Goal: Task Accomplishment & Management: Complete application form

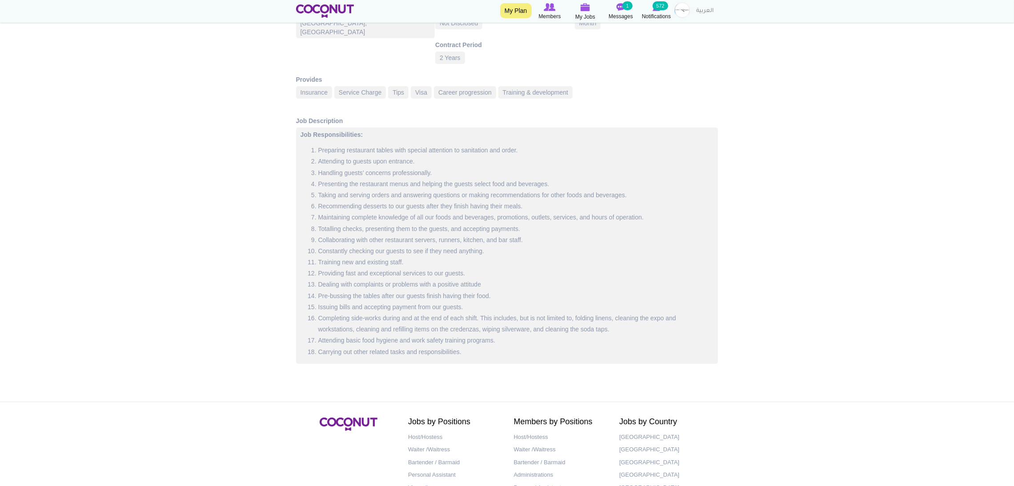
scroll to position [267, 0]
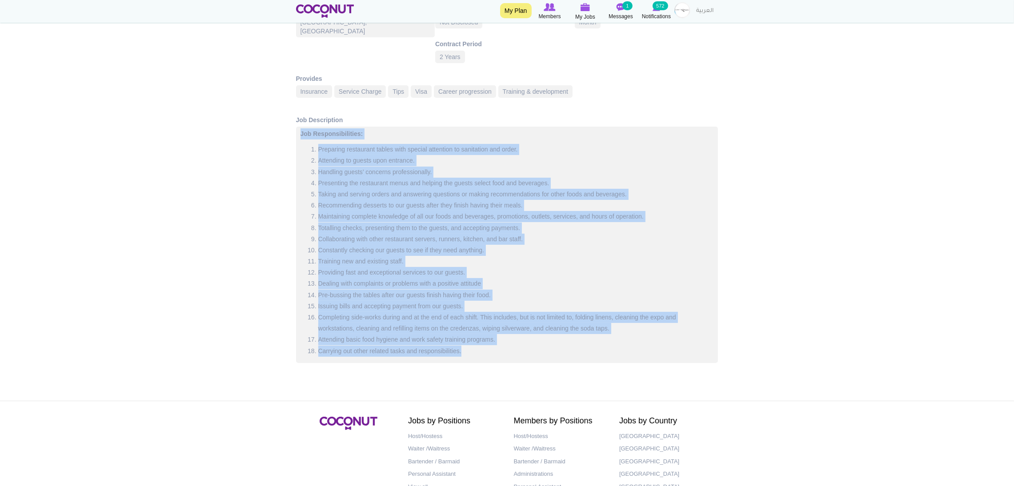
drag, startPoint x: 469, startPoint y: 354, endPoint x: 242, endPoint y: 152, distance: 303.7
click at [242, 152] on body "Toggle navigation My Plan Members My Jobs Post a Job Messages 1 Notifications 5…" at bounding box center [507, 138] width 1014 height 810
copy div "Lor Ipsumdolorsitame: Consectet adipiscing elitse doei tempori utlaboree do mag…"
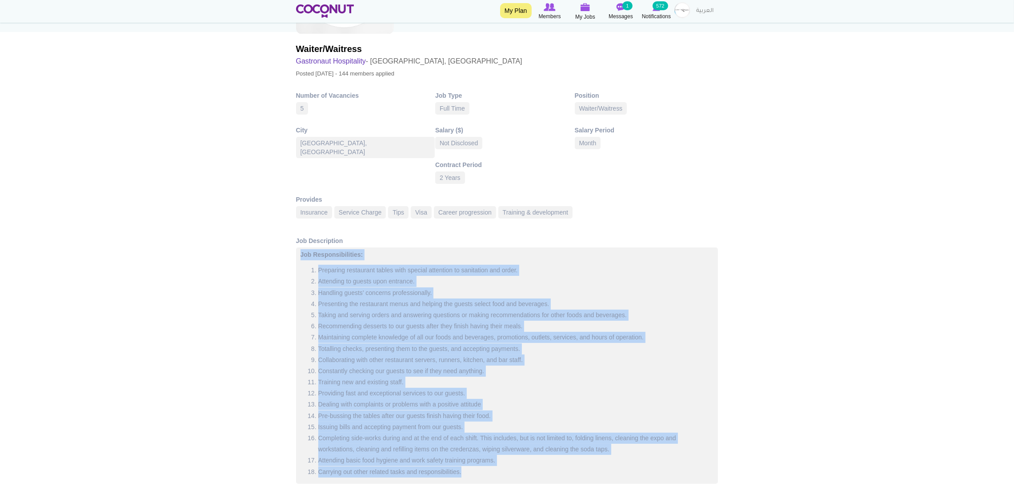
scroll to position [0, 0]
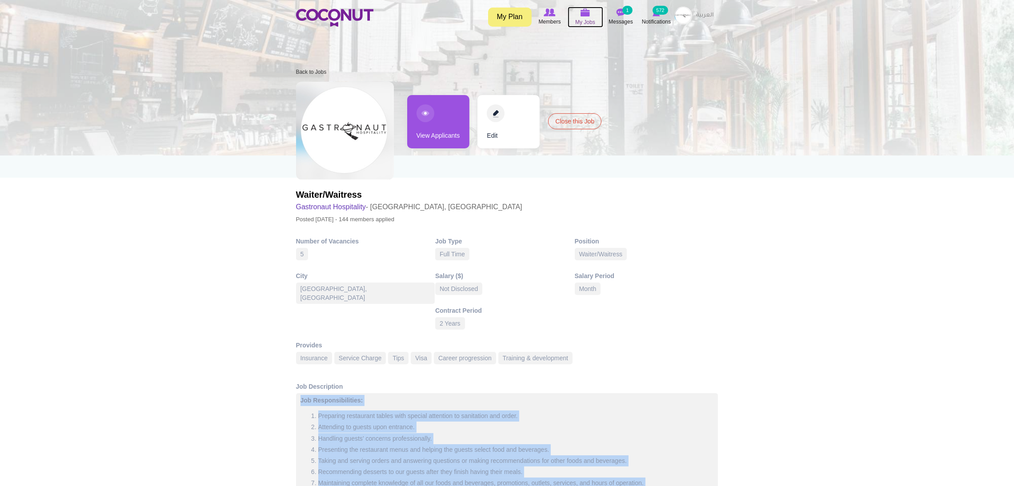
click at [581, 15] on img at bounding box center [585, 12] width 10 height 8
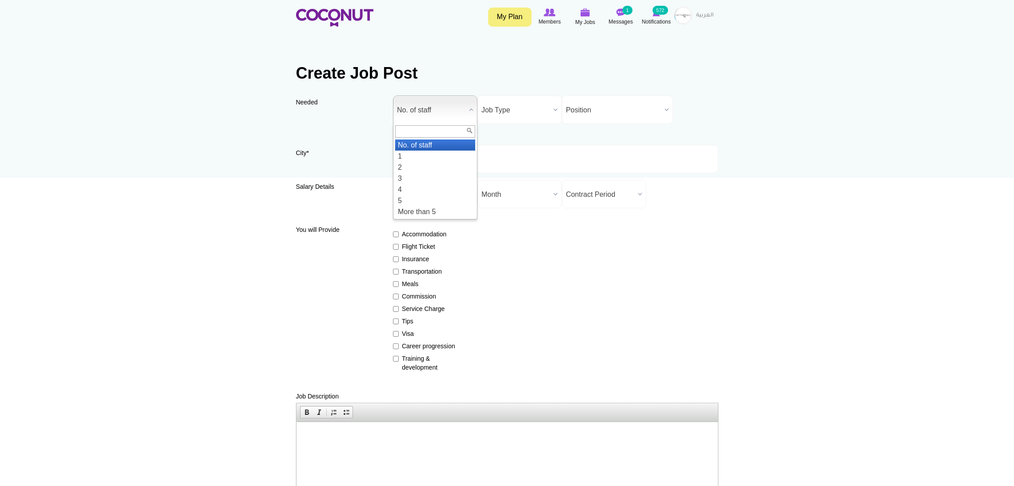
click at [458, 107] on span "No. of staff" at bounding box center [431, 110] width 68 height 28
click at [434, 200] on li "5" at bounding box center [435, 200] width 80 height 11
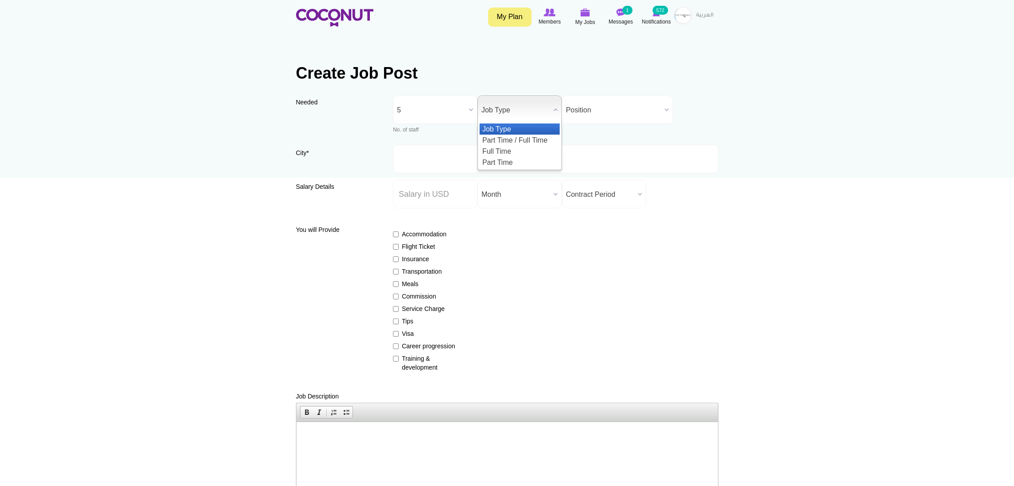
click at [492, 112] on span "Job Type" at bounding box center [515, 110] width 68 height 28
click at [506, 150] on li "Full Time" at bounding box center [519, 151] width 80 height 11
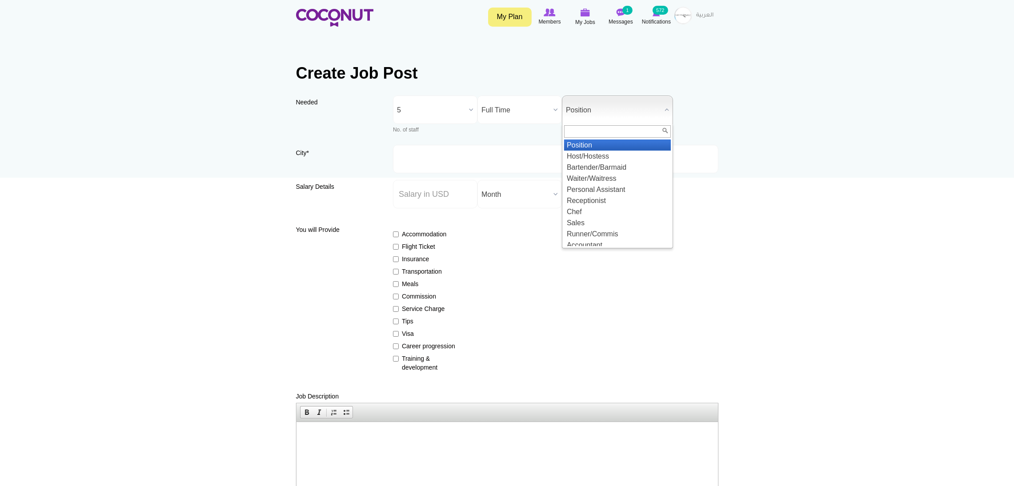
click at [587, 115] on span "Position" at bounding box center [613, 110] width 95 height 28
click at [586, 177] on li "Waiter/Waitress" at bounding box center [617, 178] width 107 height 11
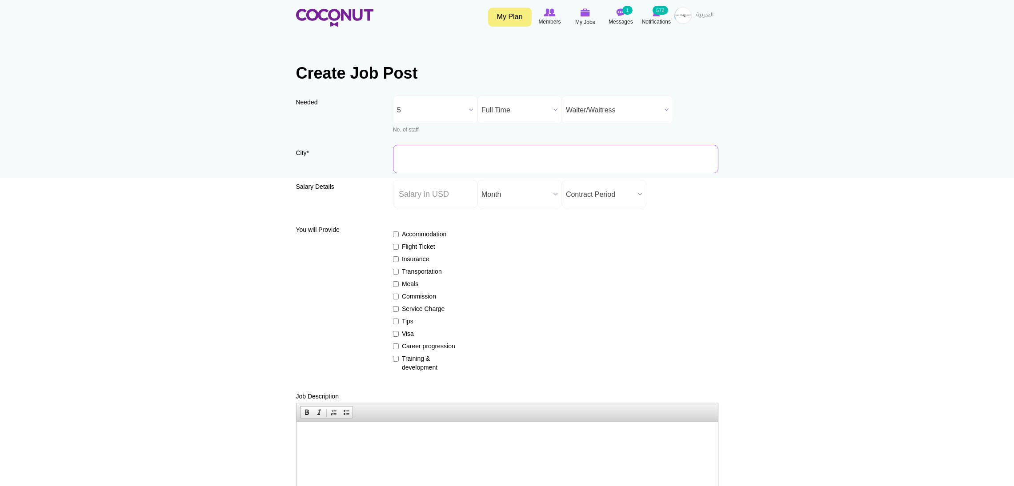
click at [520, 161] on input "City *" at bounding box center [555, 159] width 325 height 28
type input "Dubai, United Arab Emirates"
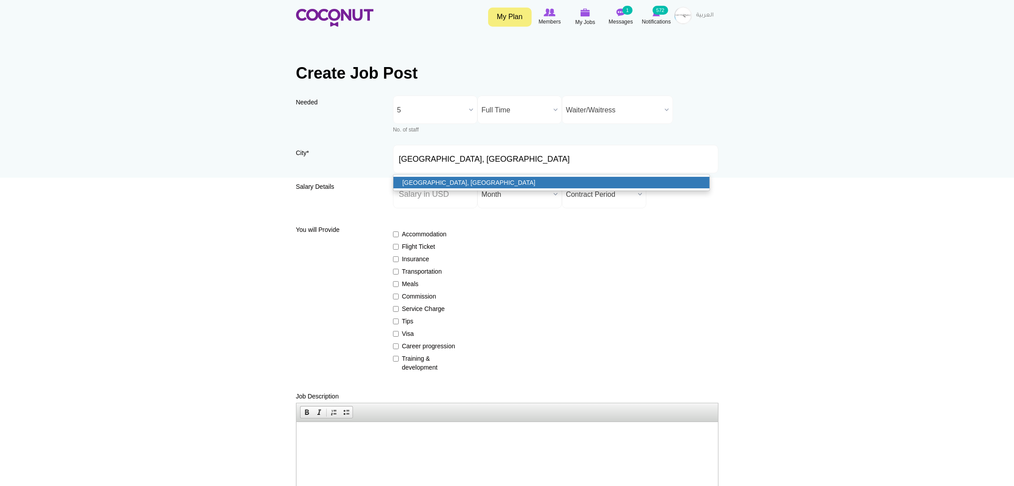
click at [426, 180] on link "[GEOGRAPHIC_DATA], [GEOGRAPHIC_DATA]" at bounding box center [551, 183] width 316 height 12
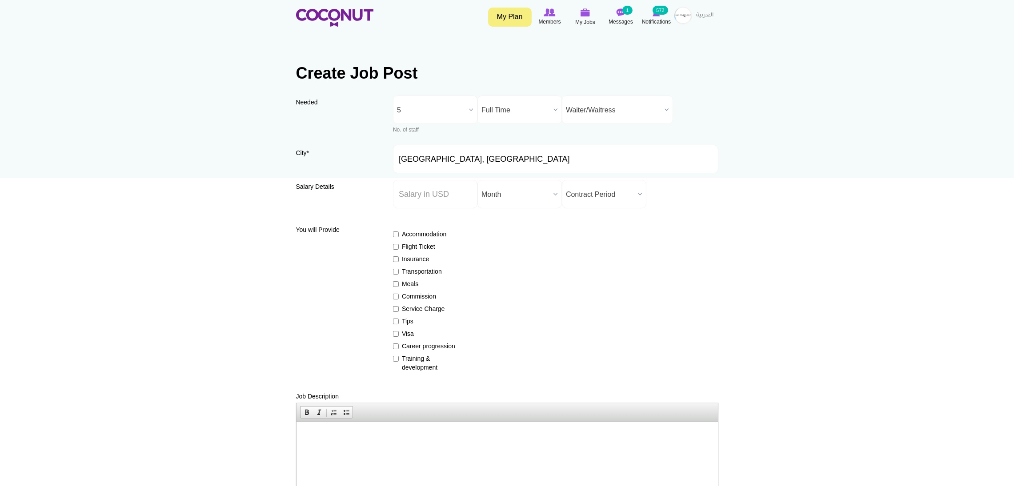
click at [537, 191] on span "Month" at bounding box center [515, 194] width 68 height 28
click at [515, 224] on li "Month" at bounding box center [519, 224] width 80 height 11
click at [540, 194] on span "Month" at bounding box center [515, 194] width 68 height 28
click at [527, 210] on li "Year" at bounding box center [519, 213] width 80 height 11
click at [583, 189] on span "Contract Period" at bounding box center [600, 194] width 68 height 28
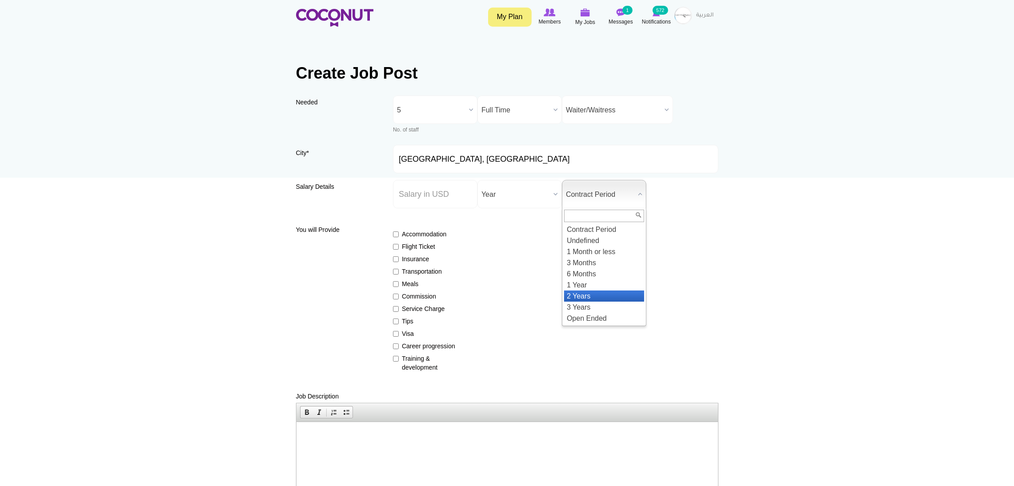
click at [588, 292] on li "2 Years" at bounding box center [604, 296] width 80 height 11
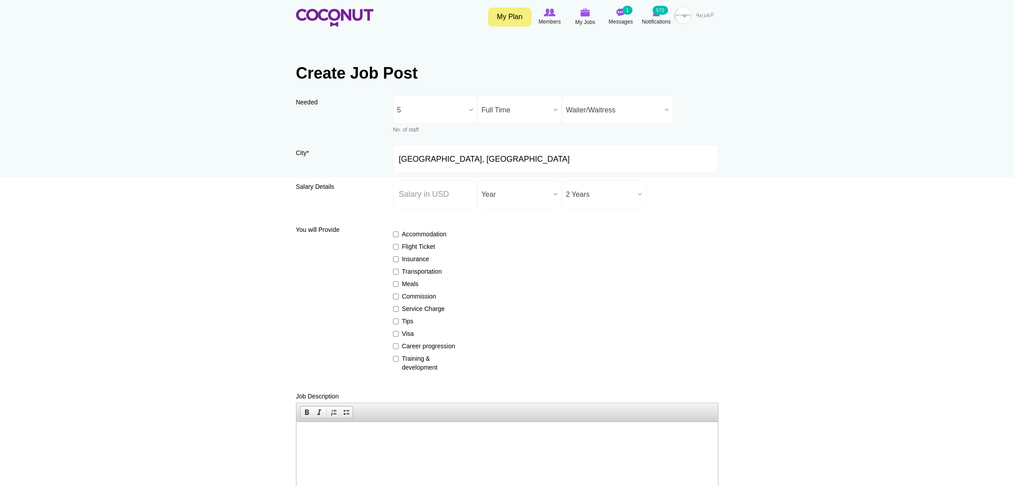
click at [527, 193] on span "Year" at bounding box center [515, 194] width 68 height 28
click at [519, 224] on li "Month" at bounding box center [519, 224] width 80 height 11
click at [396, 261] on input "Insurance" at bounding box center [396, 259] width 6 height 6
checkbox input "true"
click at [396, 271] on input "Transportation" at bounding box center [396, 272] width 6 height 6
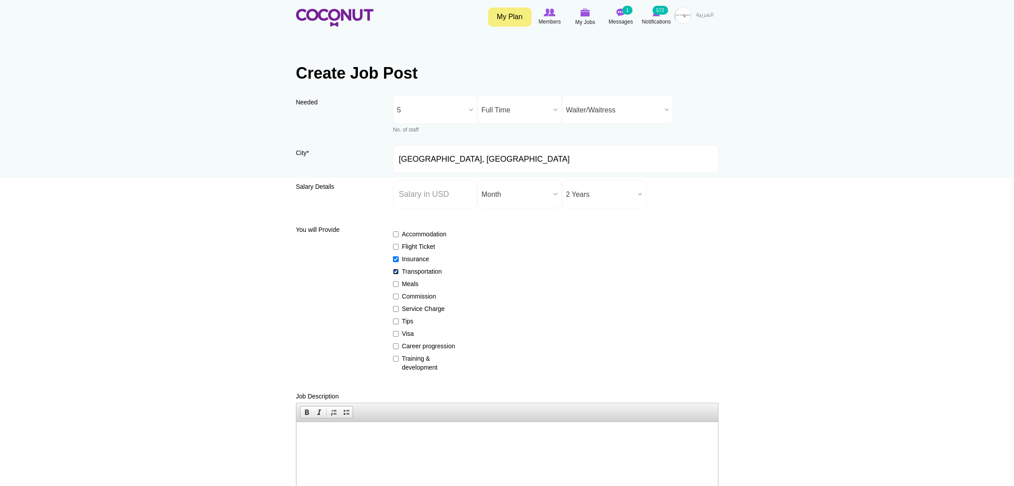
click at [396, 271] on input "Transportation" at bounding box center [396, 272] width 6 height 6
checkbox input "false"
click at [396, 310] on input "Service Charge" at bounding box center [396, 309] width 6 height 6
checkbox input "true"
click at [395, 320] on input "Tips" at bounding box center [396, 322] width 6 height 6
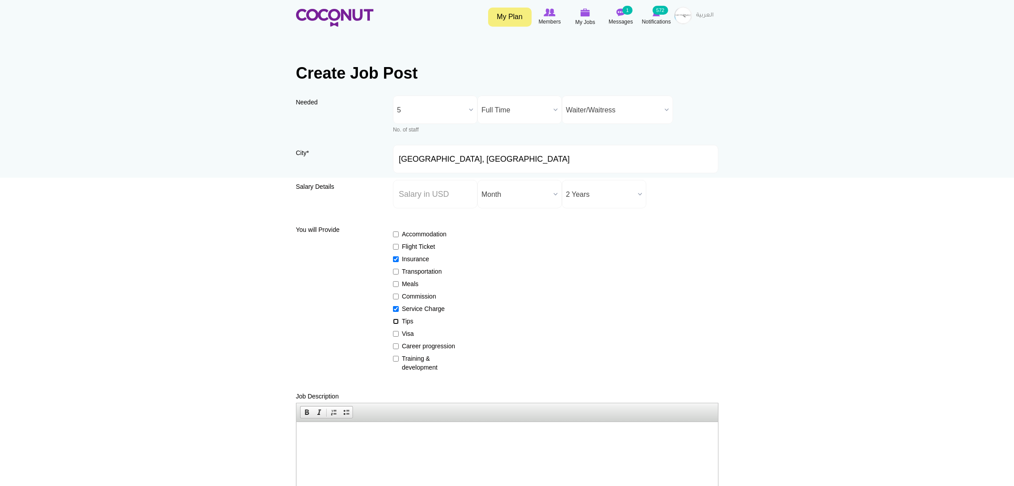
checkbox input "true"
click at [398, 337] on label "Visa" at bounding box center [425, 333] width 65 height 9
click at [398, 337] on input "Visa" at bounding box center [396, 334] width 6 height 6
checkbox input "true"
click at [399, 344] on label "Career progression" at bounding box center [425, 346] width 65 height 9
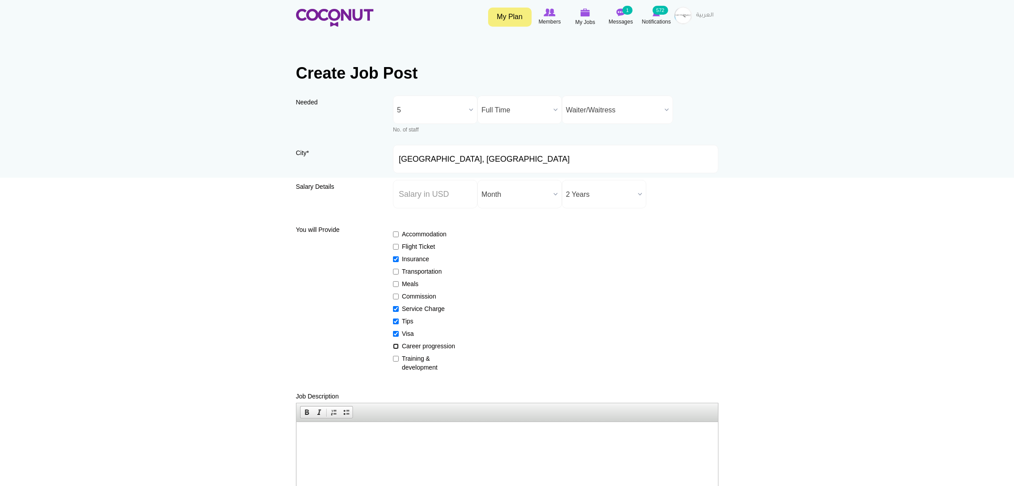
click at [399, 344] on input "Career progression" at bounding box center [396, 346] width 6 height 6
checkbox input "true"
click at [403, 352] on div "Accommodation Flight Ticket Insurance Transportation Meals Commission Service C…" at bounding box center [555, 297] width 325 height 150
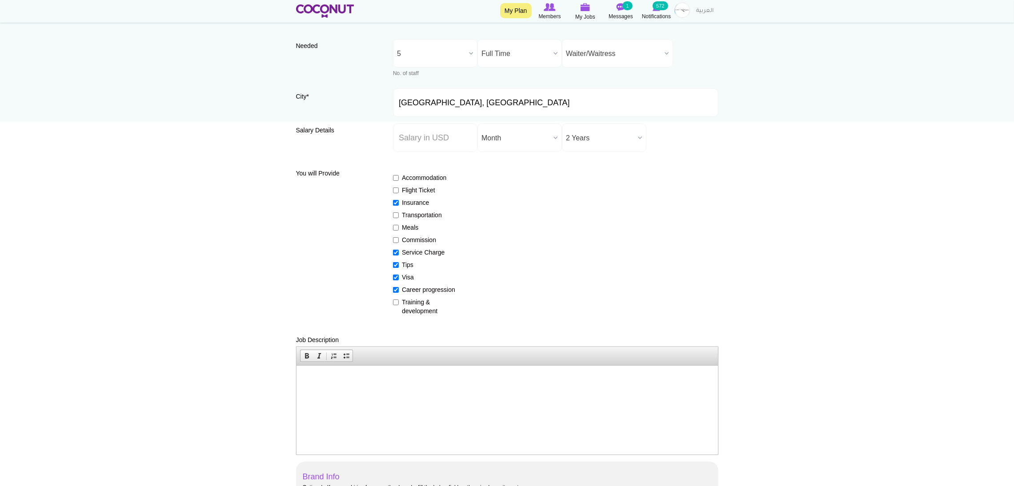
scroll to position [200, 0]
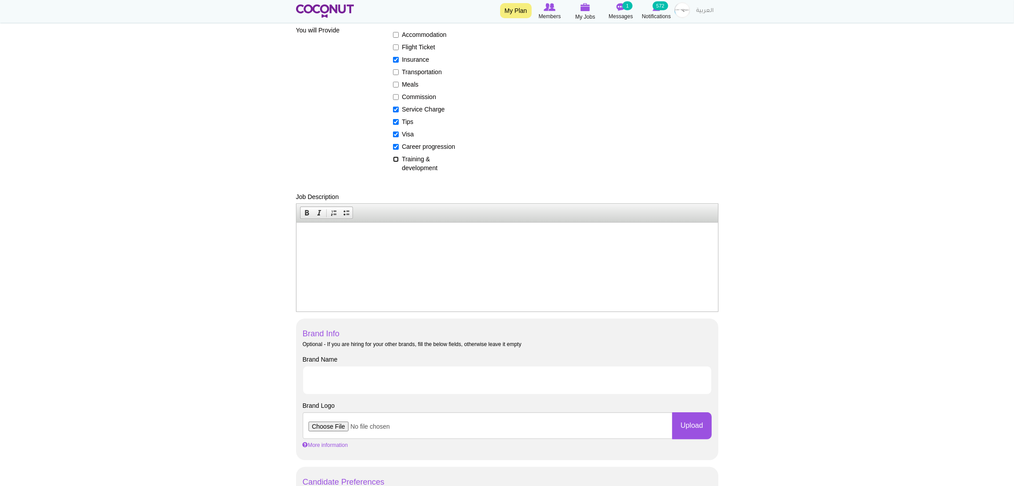
click at [394, 155] on label "Training & development" at bounding box center [425, 164] width 65 height 18
click at [394, 156] on input "Training & development" at bounding box center [396, 159] width 6 height 6
checkbox input "true"
click at [333, 247] on html at bounding box center [506, 235] width 421 height 27
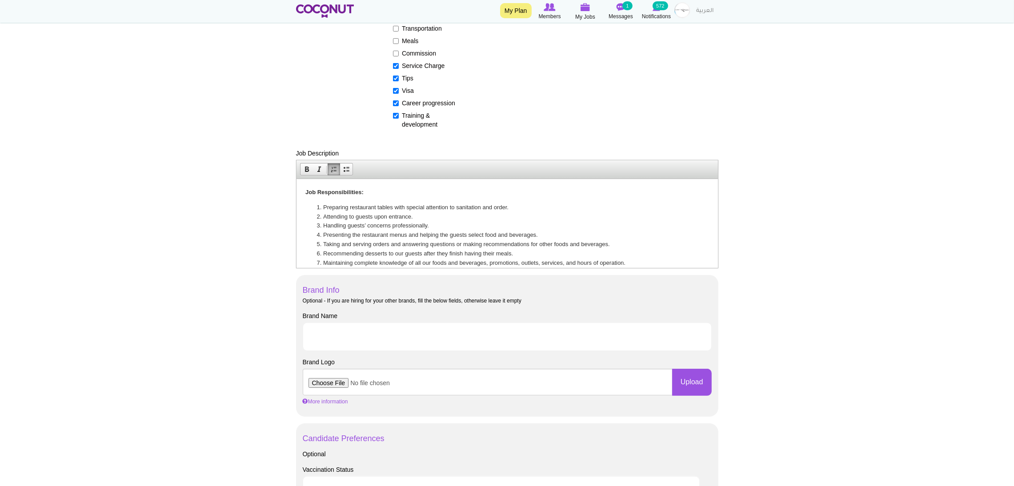
scroll to position [267, 0]
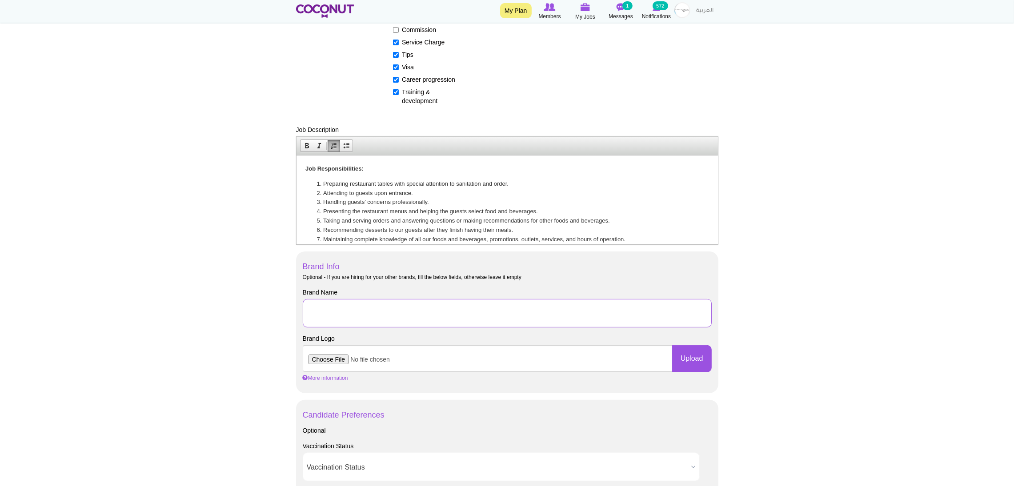
click at [377, 312] on input "Brand Name" at bounding box center [507, 313] width 409 height 28
type input "Woohoo Restaurant and Cafe LLC, Mamabella Restaurant and Cafe LLC"
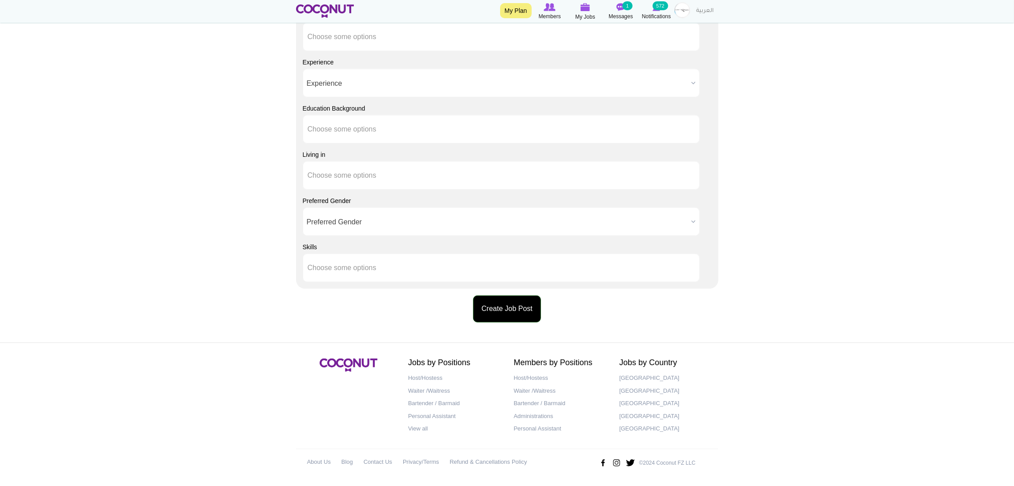
click at [518, 312] on button "Create Job Post" at bounding box center [507, 308] width 68 height 27
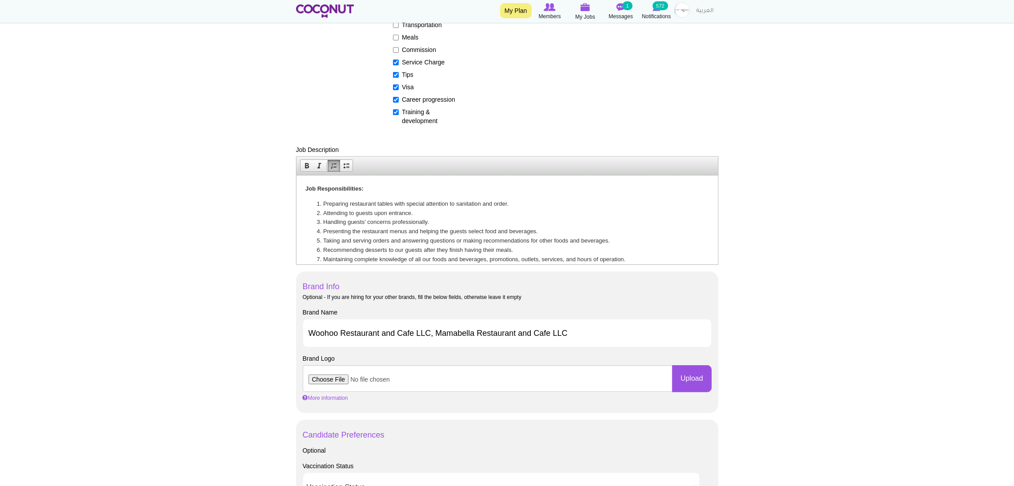
scroll to position [113, 0]
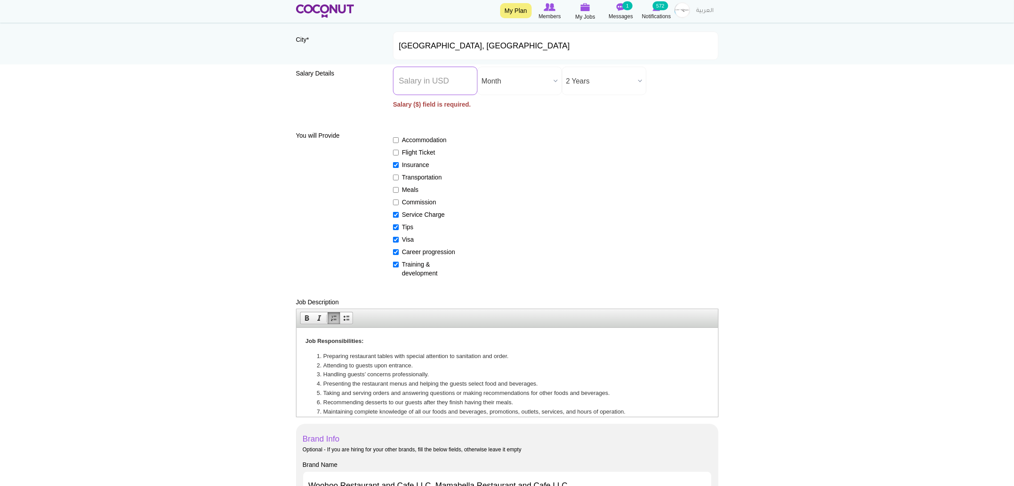
click at [425, 75] on input "Salary ($) *" at bounding box center [435, 81] width 84 height 28
type input "0000"
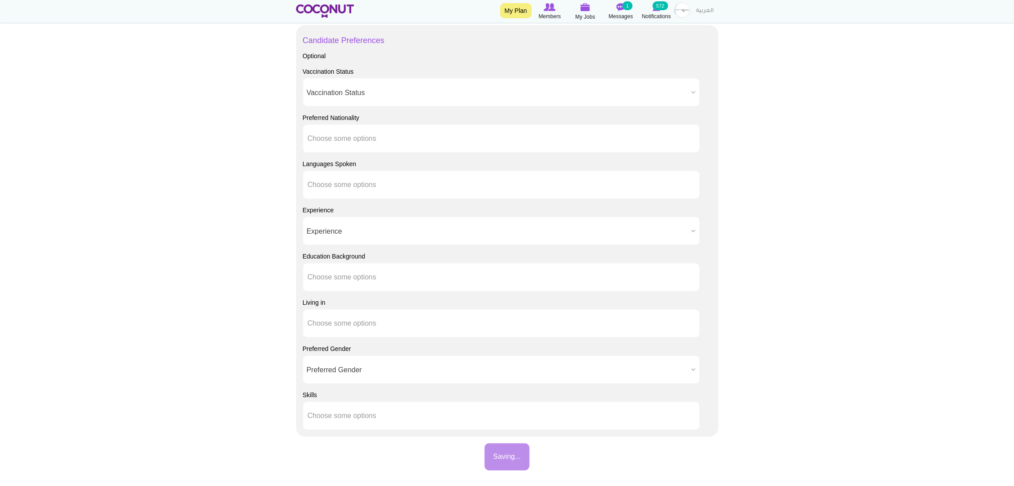
scroll to position [790, 0]
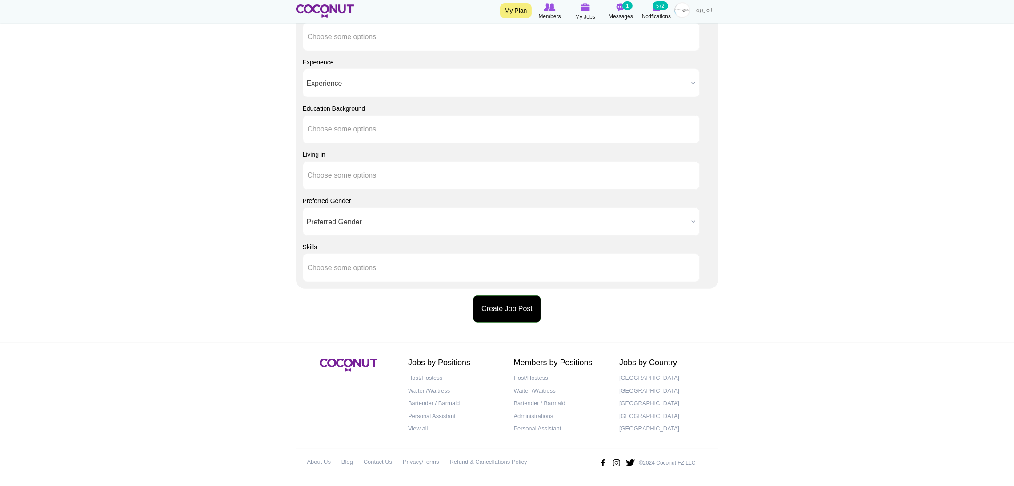
click at [501, 315] on button "Create Job Post" at bounding box center [507, 308] width 68 height 27
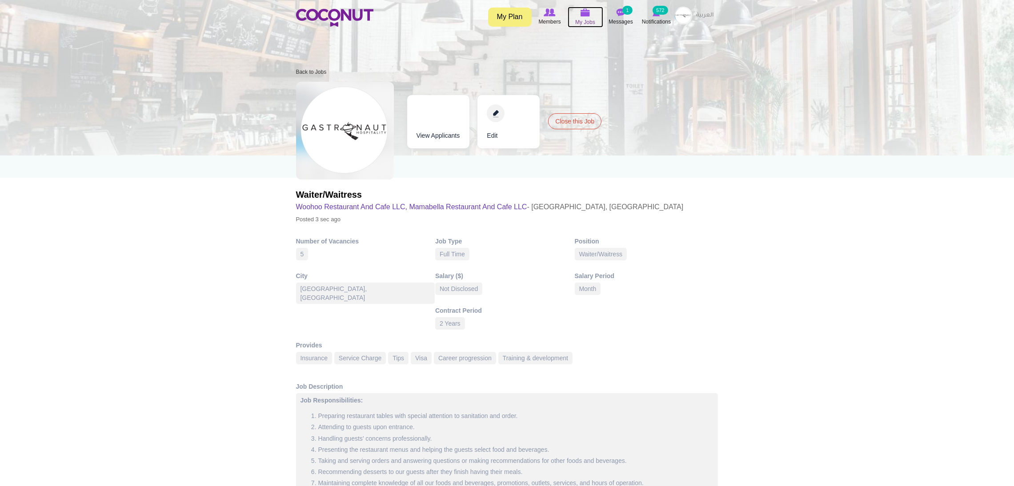
click at [590, 8] on icon at bounding box center [585, 13] width 34 height 10
click at [617, 11] on img at bounding box center [620, 12] width 9 height 8
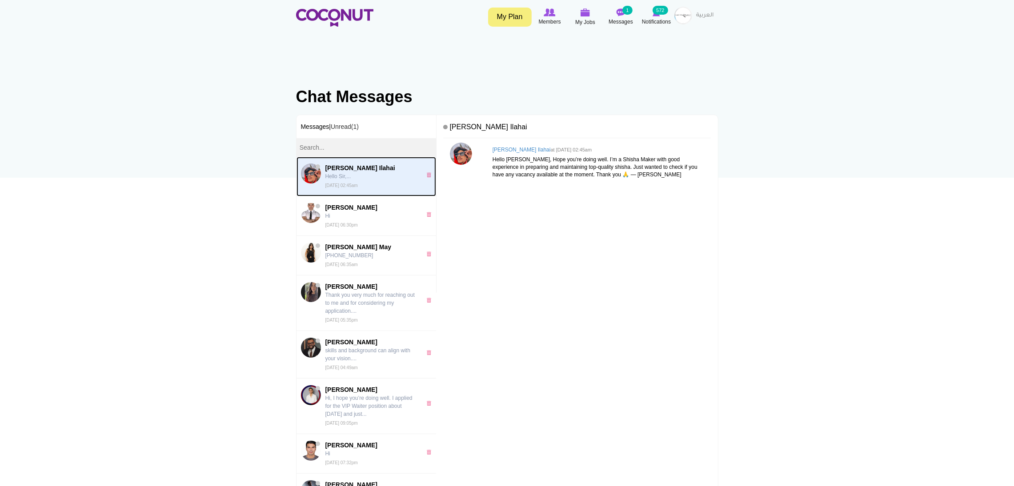
click at [345, 191] on link "[PERSON_NAME] Ilahai Hello Sir,... [DATE] 02:45am 0" at bounding box center [366, 177] width 140 height 40
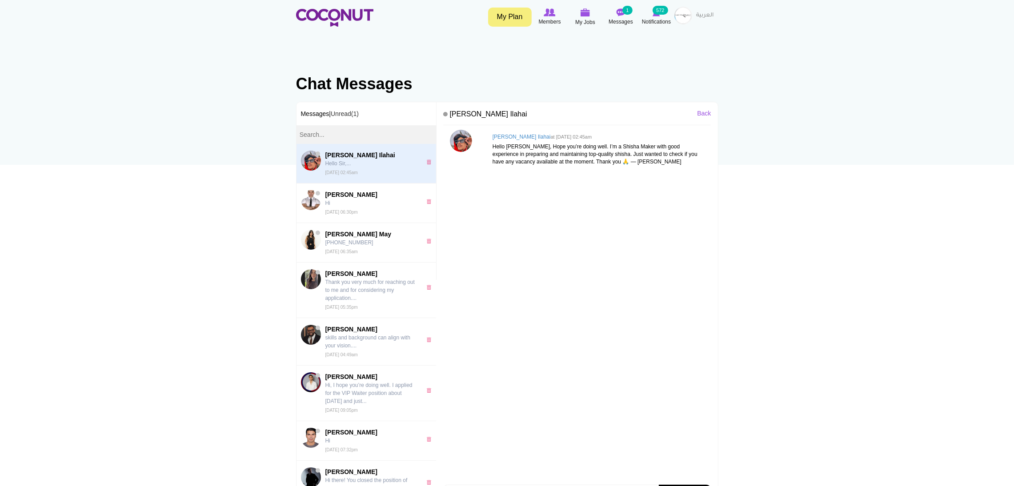
scroll to position [207, 0]
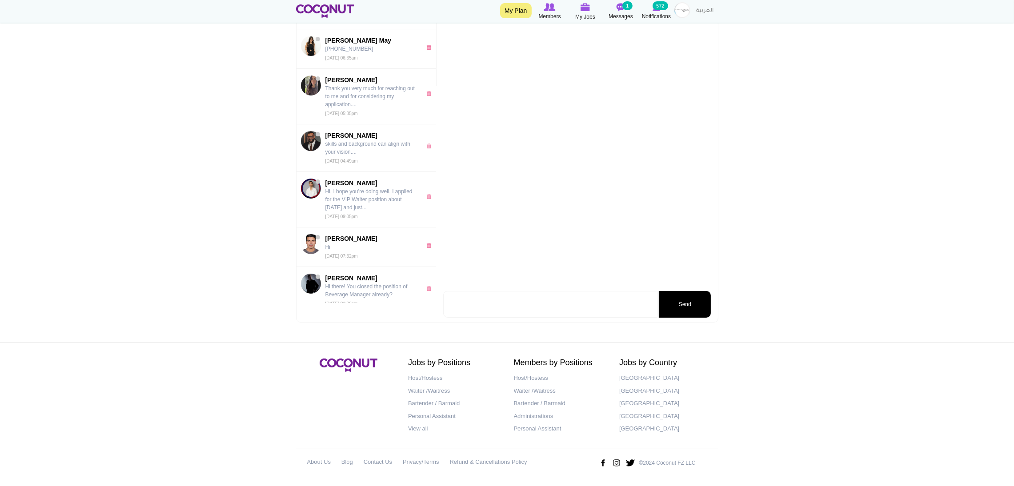
click at [490, 306] on textarea at bounding box center [550, 304] width 214 height 27
type textarea "Please send me your CV to WhatsApp 0522246860."
click at [684, 308] on button "Send" at bounding box center [685, 304] width 52 height 27
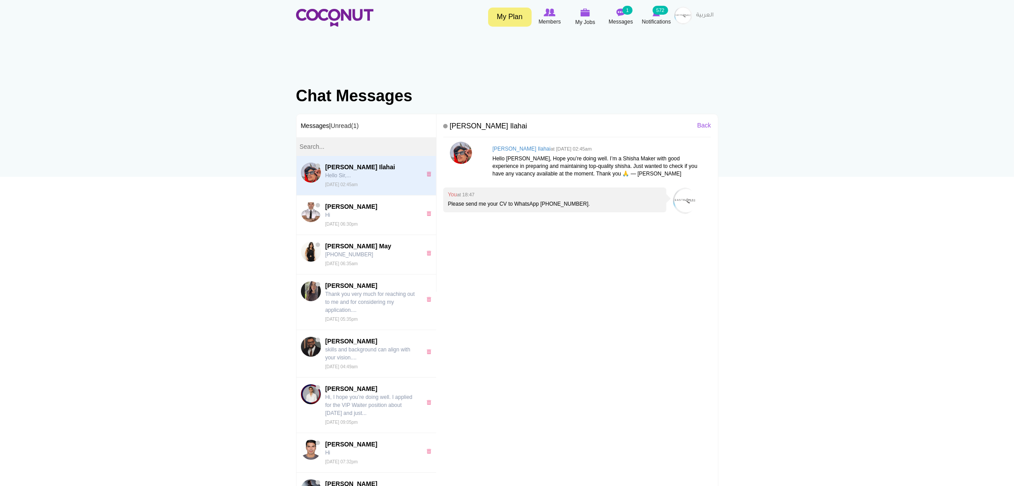
scroll to position [0, 0]
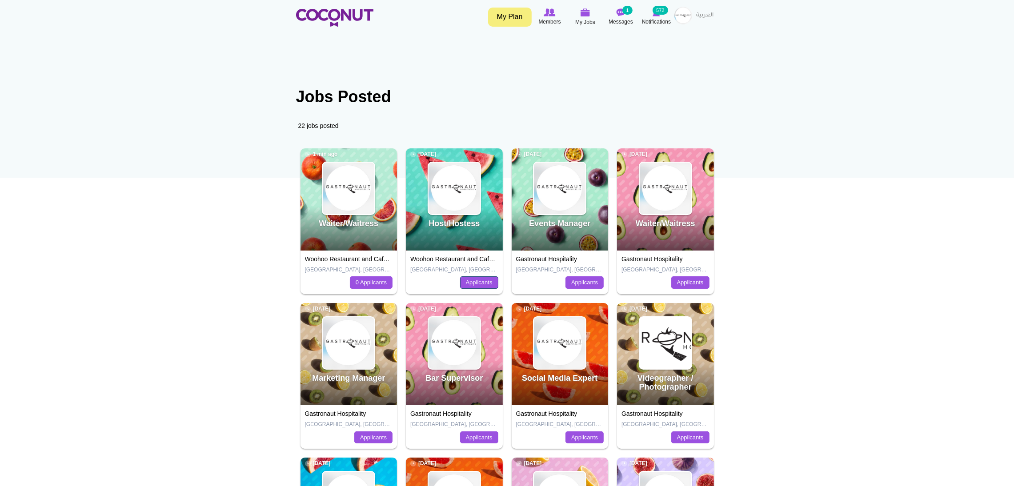
click at [474, 284] on link "Applicants" at bounding box center [479, 282] width 38 height 12
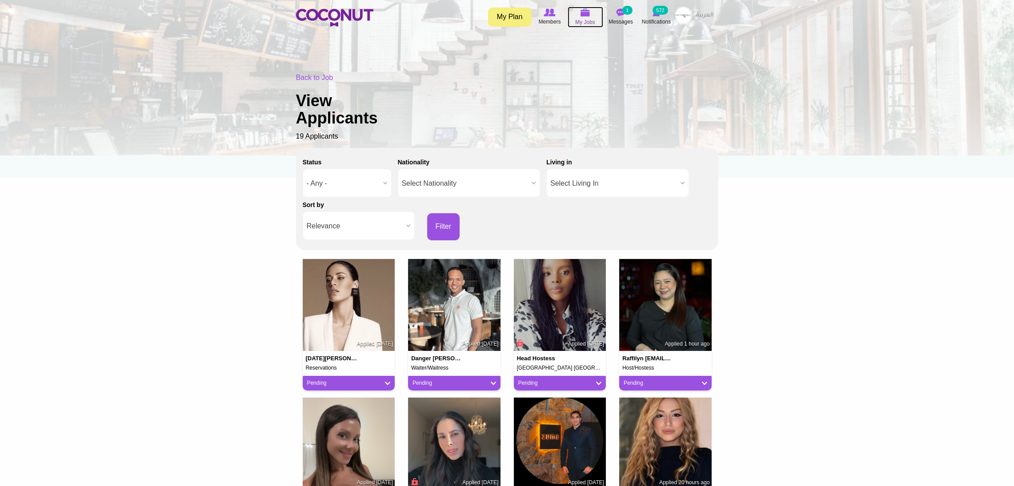
click at [587, 13] on img at bounding box center [585, 12] width 10 height 8
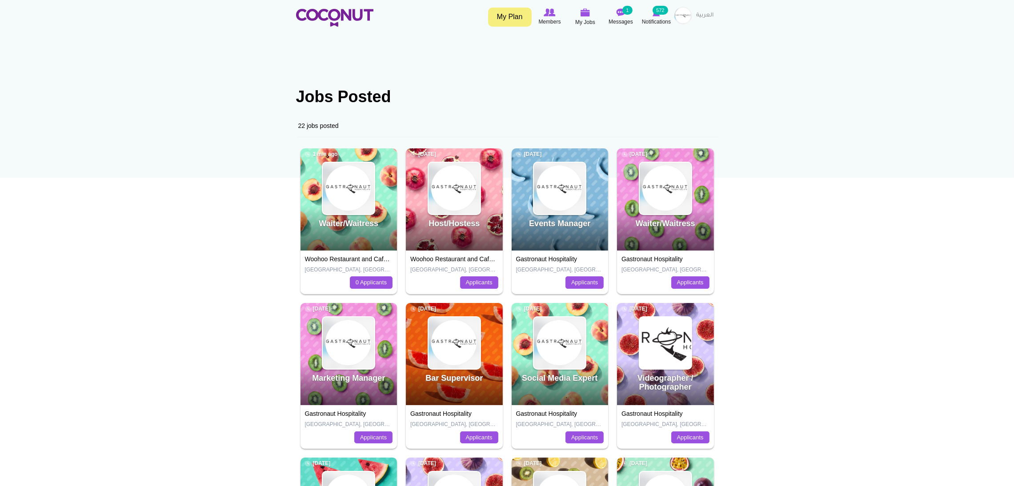
click at [657, 246] on div "Waiter/Waitress [DATE]" at bounding box center [665, 199] width 97 height 102
click at [652, 259] on link "Gastronaut Hospitality" at bounding box center [651, 258] width 61 height 7
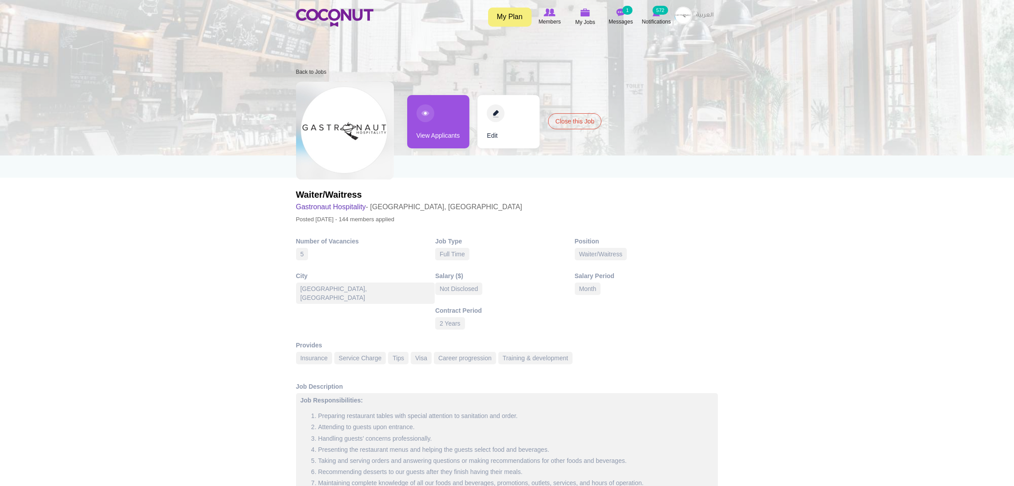
click at [437, 136] on link "View Applicants" at bounding box center [438, 121] width 62 height 53
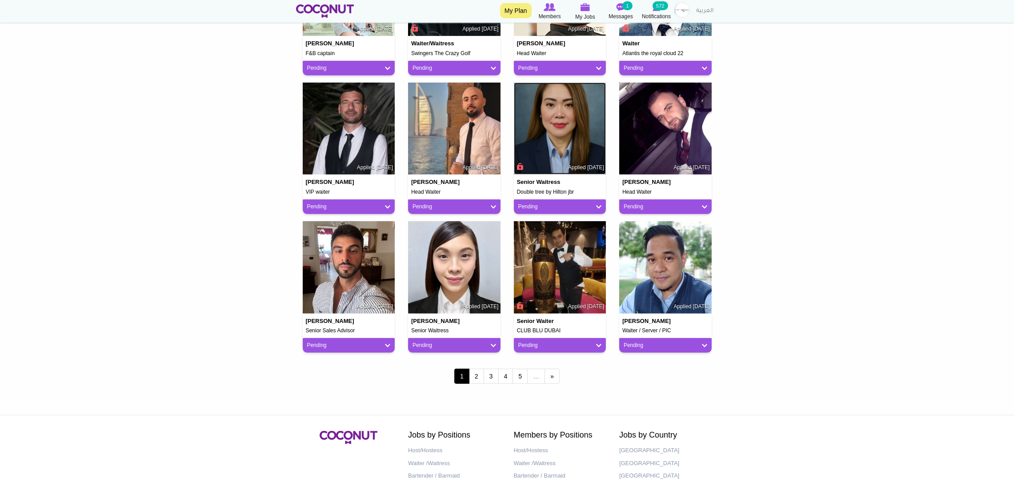
scroll to position [665, 0]
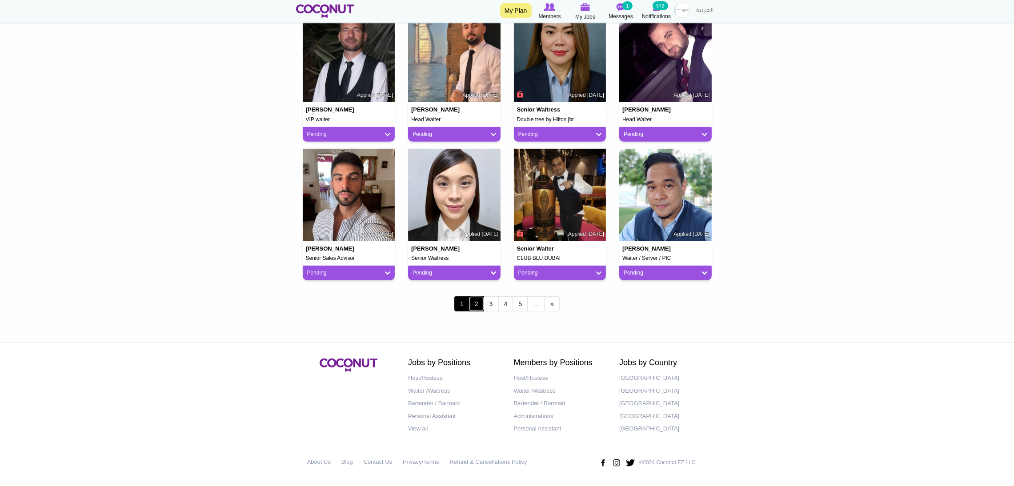
click at [476, 299] on link "2" at bounding box center [476, 303] width 15 height 15
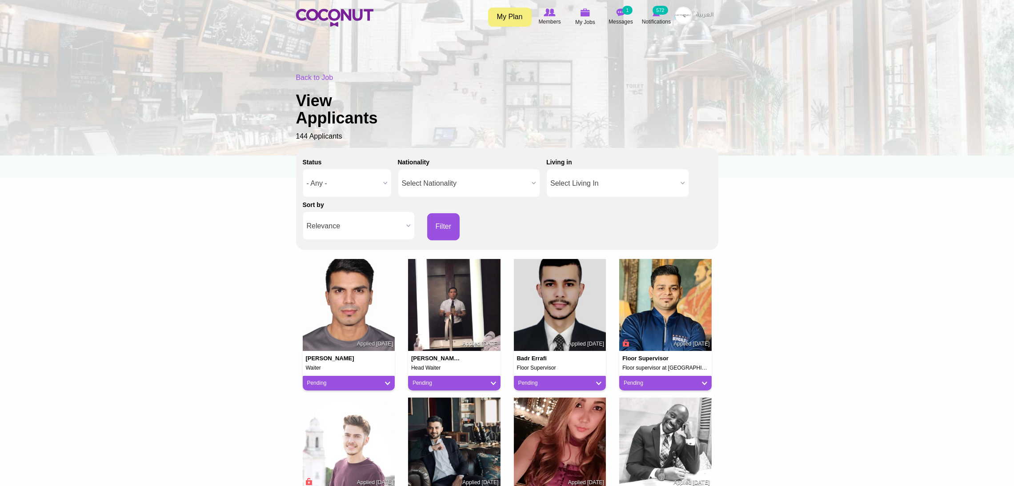
click at [325, 181] on span "- Any -" at bounding box center [343, 183] width 73 height 28
click at [367, 219] on span "Relevance" at bounding box center [355, 226] width 96 height 28
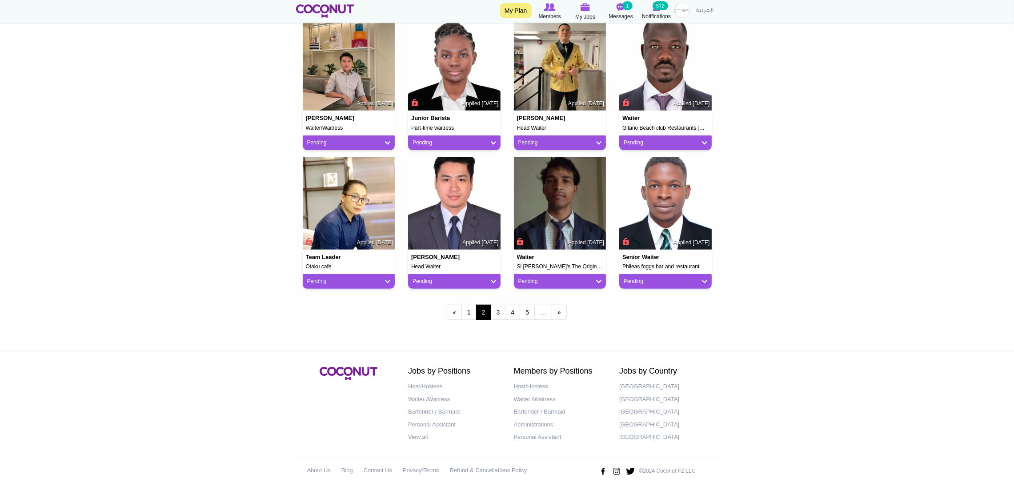
scroll to position [665, 0]
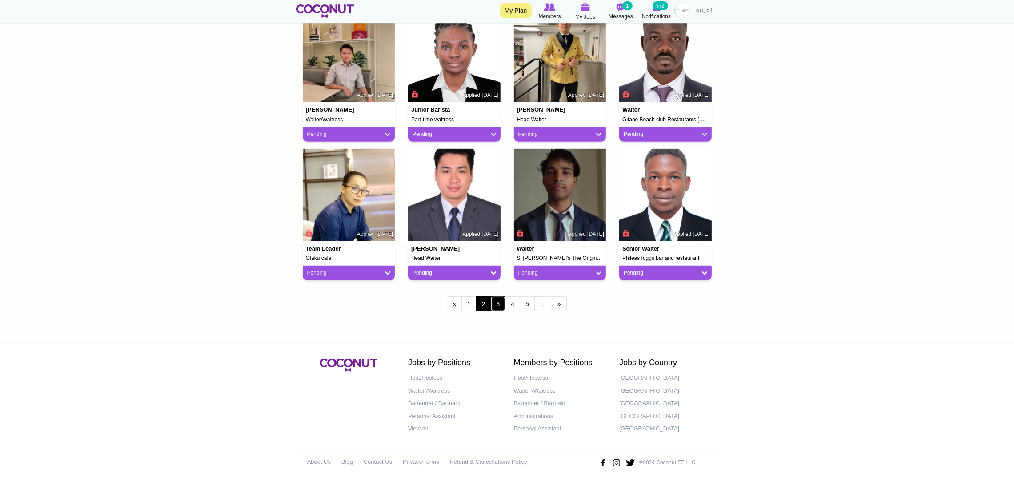
click at [497, 303] on link "3" at bounding box center [498, 303] width 15 height 15
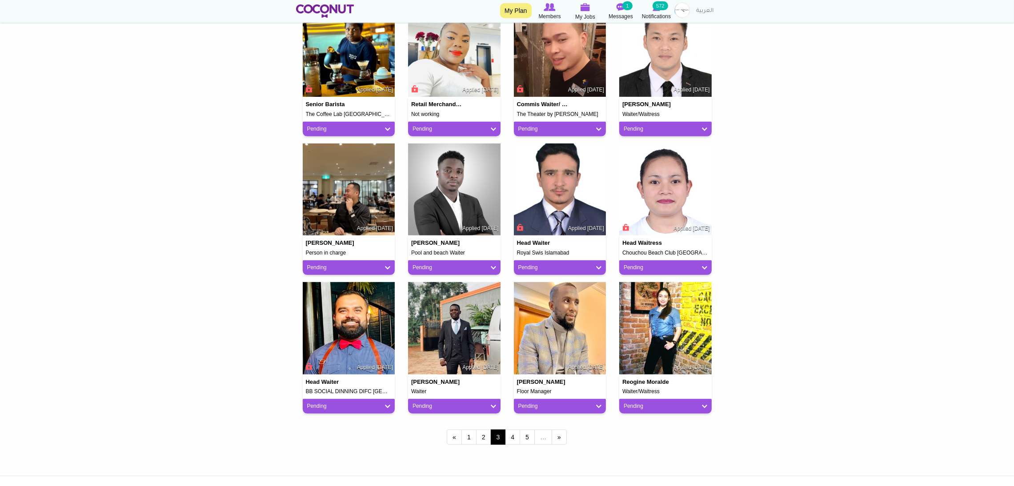
scroll to position [533, 0]
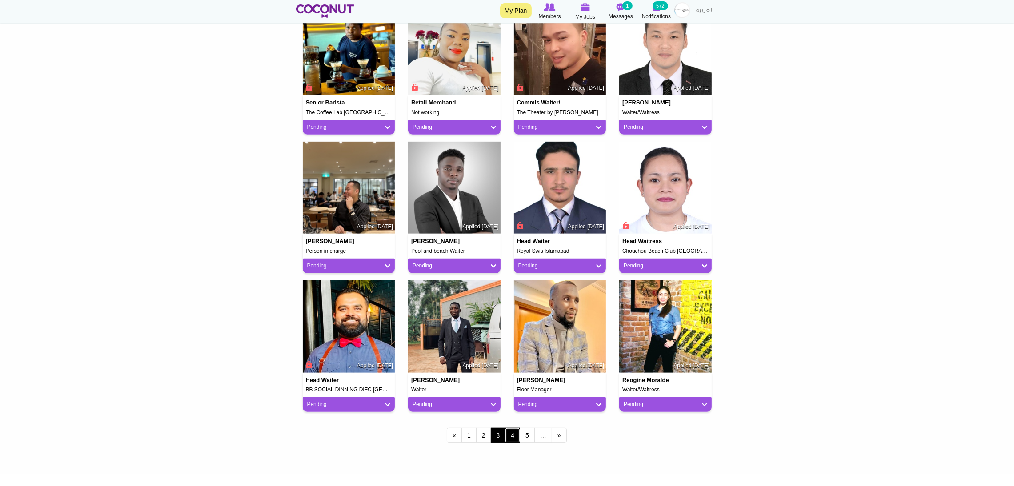
click at [513, 429] on link "4" at bounding box center [512, 435] width 15 height 15
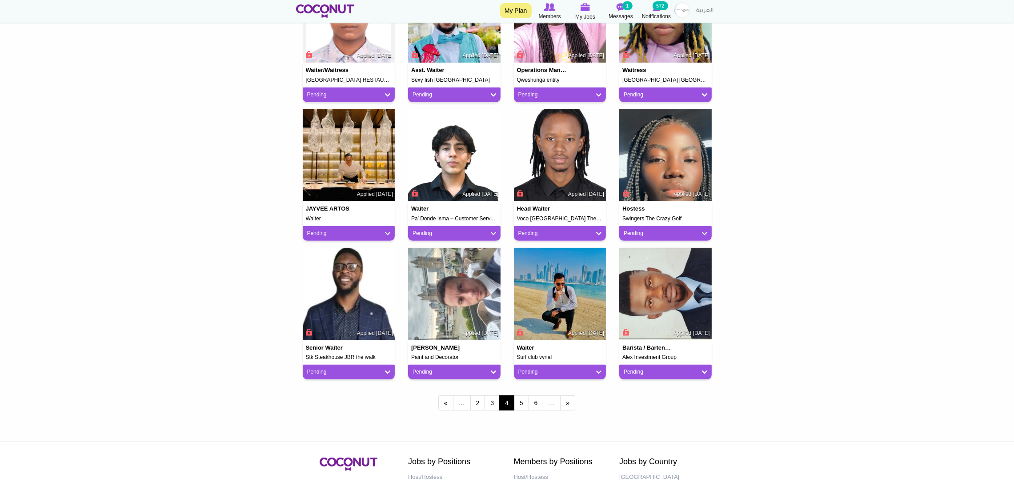
scroll to position [665, 0]
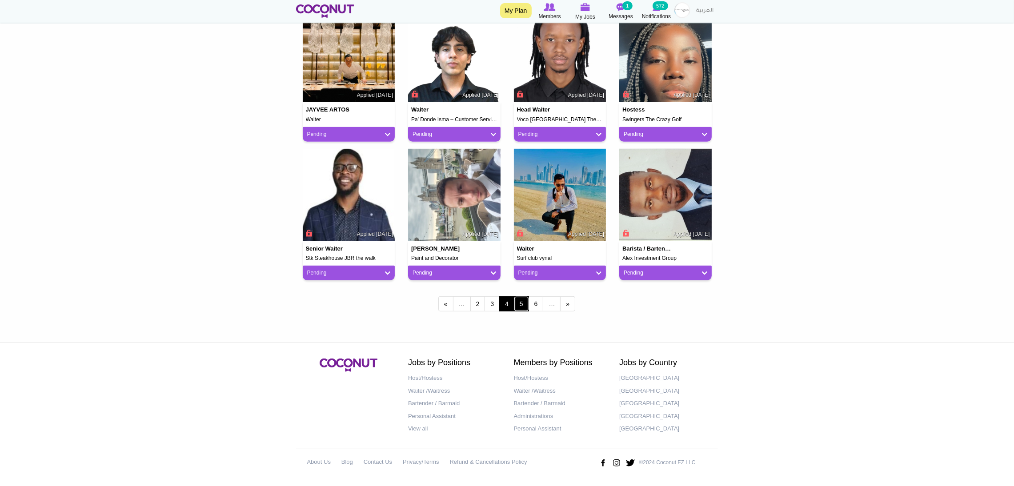
click at [523, 306] on link "5" at bounding box center [521, 303] width 15 height 15
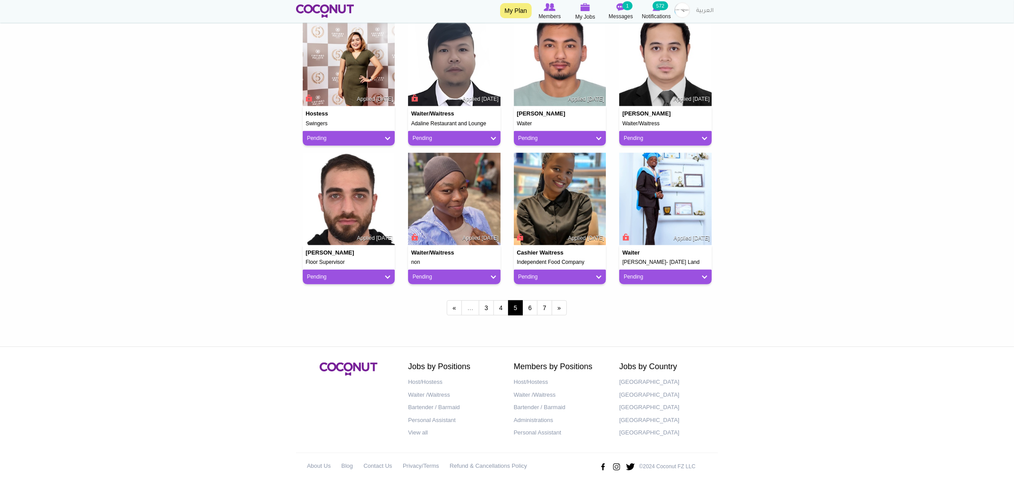
scroll to position [665, 0]
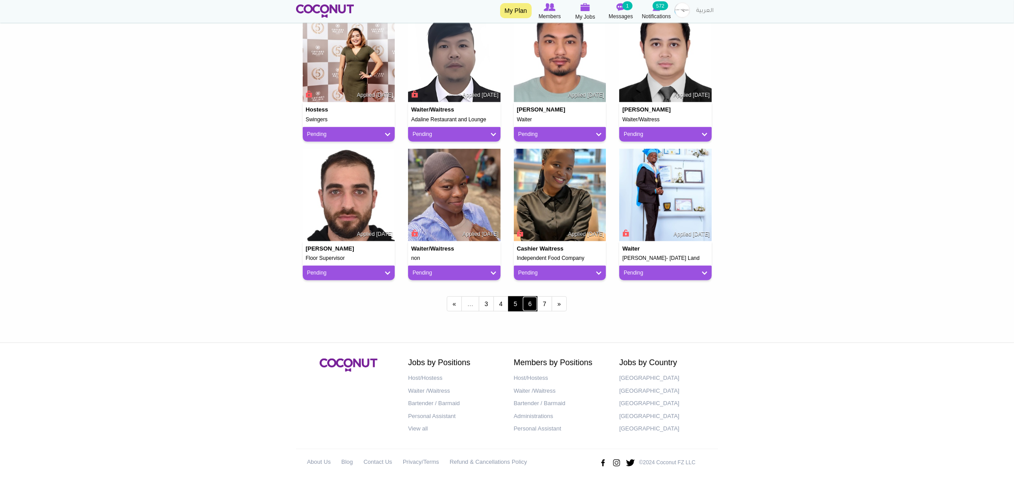
click at [533, 302] on link "6" at bounding box center [529, 303] width 15 height 15
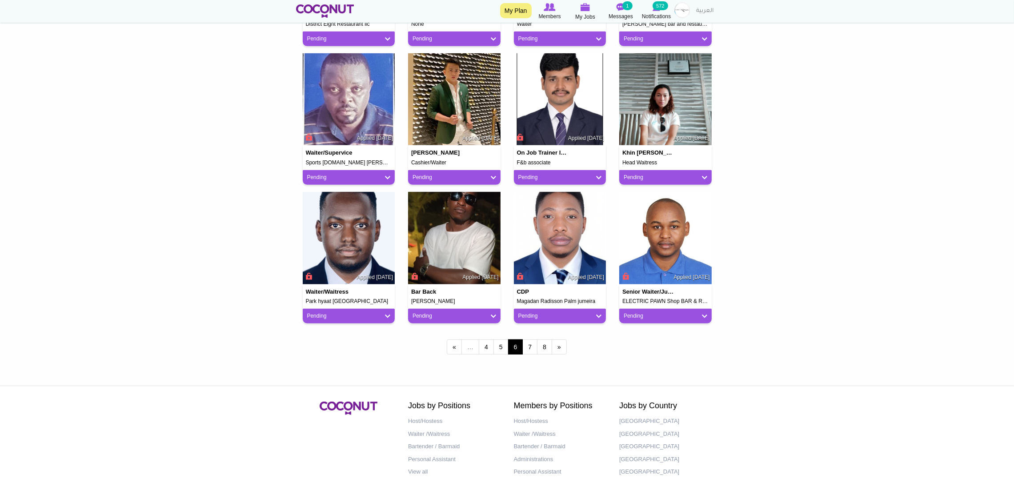
scroll to position [665, 0]
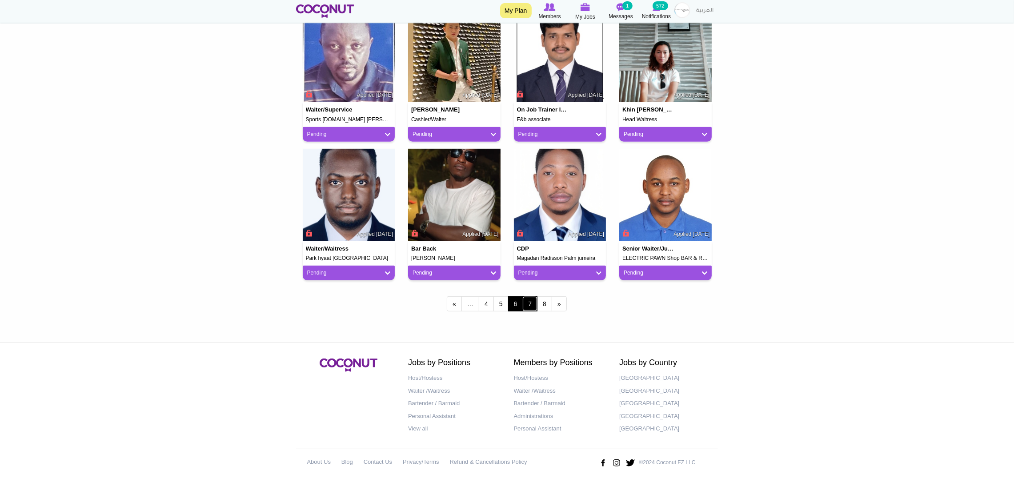
click at [531, 300] on link "7" at bounding box center [529, 303] width 15 height 15
